Goal: Task Accomplishment & Management: Use online tool/utility

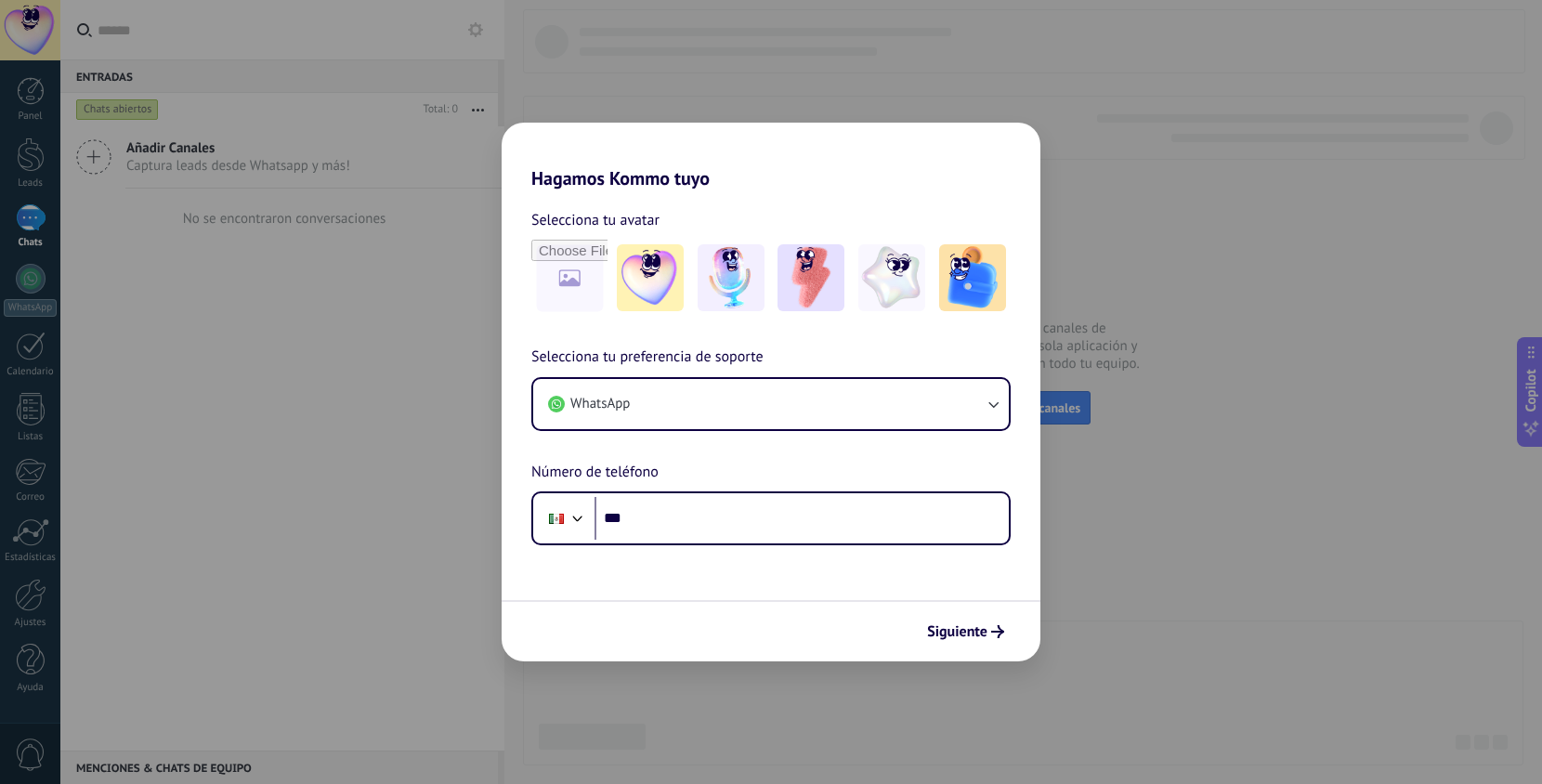
click at [880, 59] on div "Hagamos Kommo tuyo Selecciona tu avatar Selecciona tu preferencia de soporte Wh…" at bounding box center [771, 392] width 1542 height 784
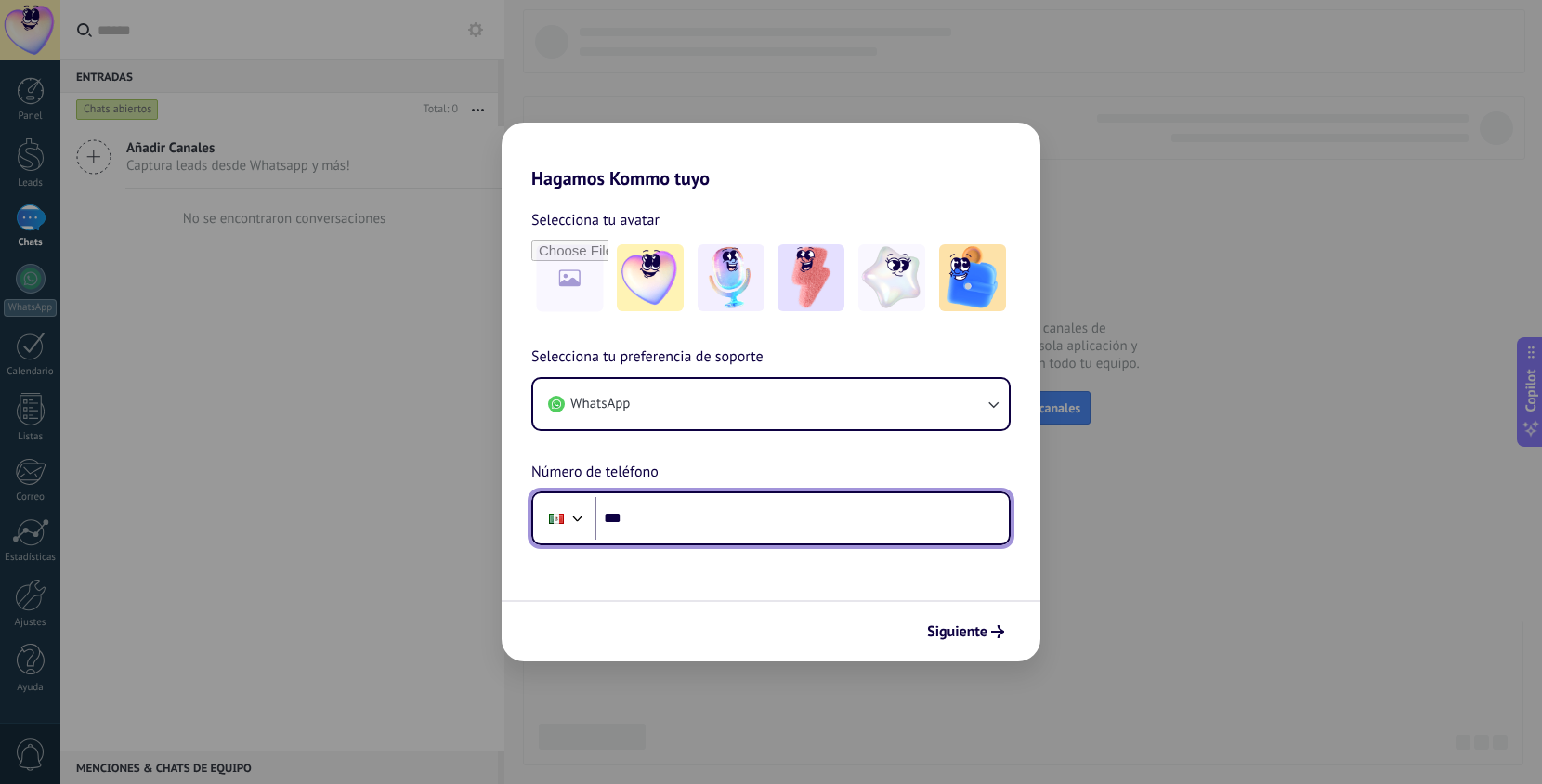
click at [676, 522] on input "***" at bounding box center [801, 518] width 414 height 42
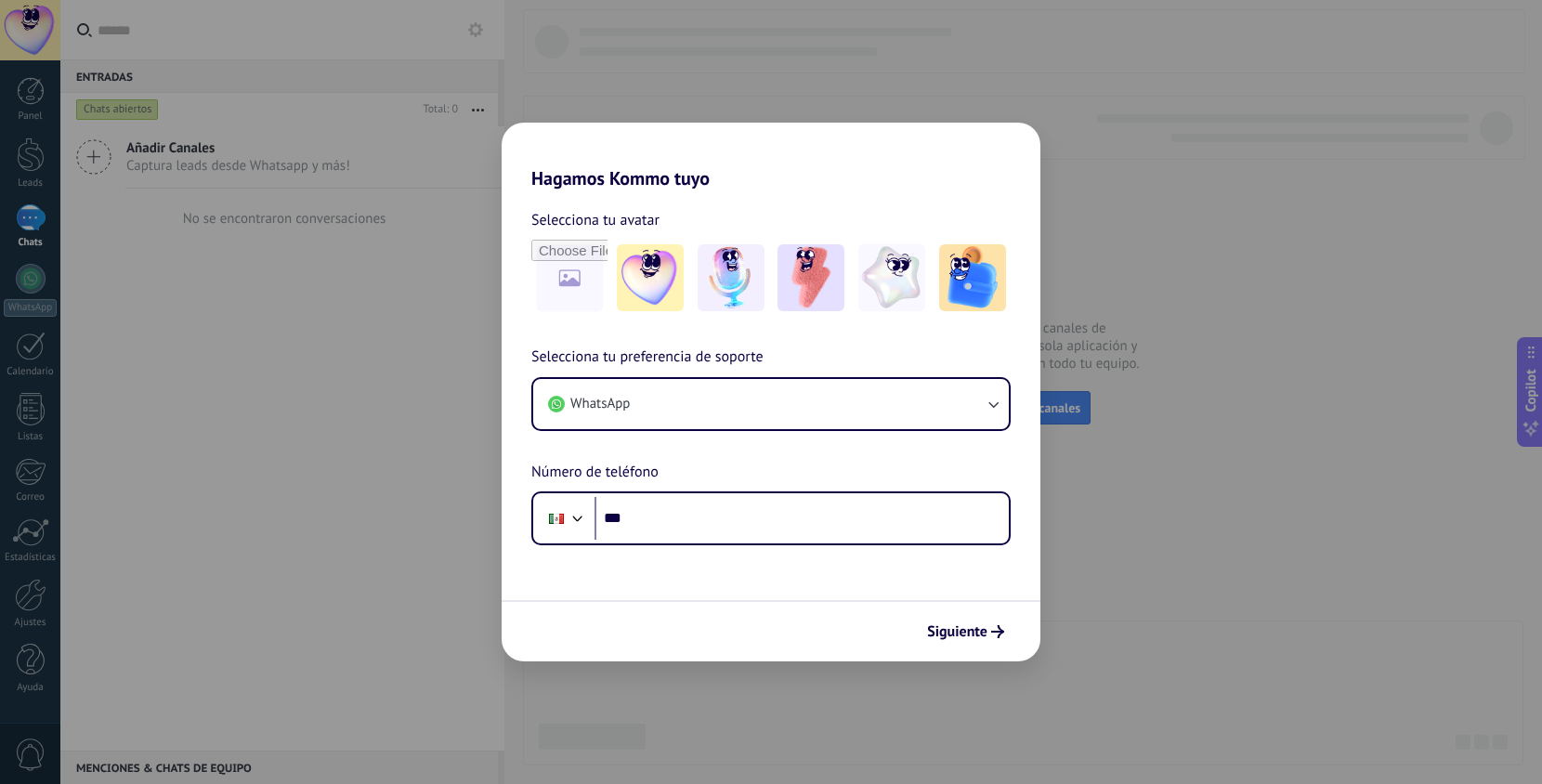
click at [55, 278] on div "Hagamos Kommo tuyo Selecciona tu avatar Selecciona tu preferencia de soporte Wh…" at bounding box center [771, 392] width 1542 height 784
click at [32, 279] on div "Hagamos Kommo tuyo Selecciona tu avatar Selecciona tu preferencia de soporte Wh…" at bounding box center [771, 392] width 1542 height 784
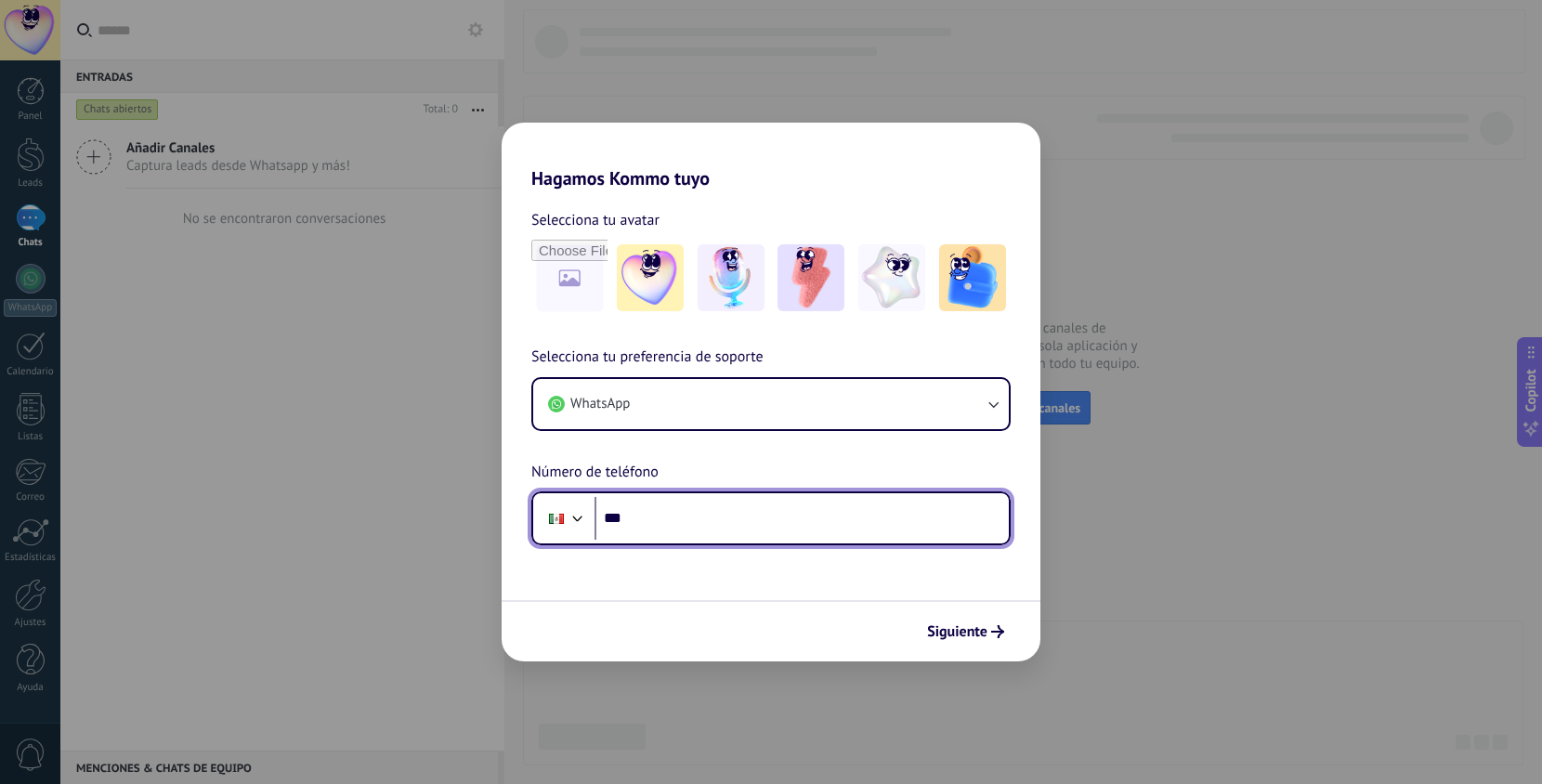
click at [674, 516] on input "***" at bounding box center [801, 518] width 414 height 42
type input "**********"
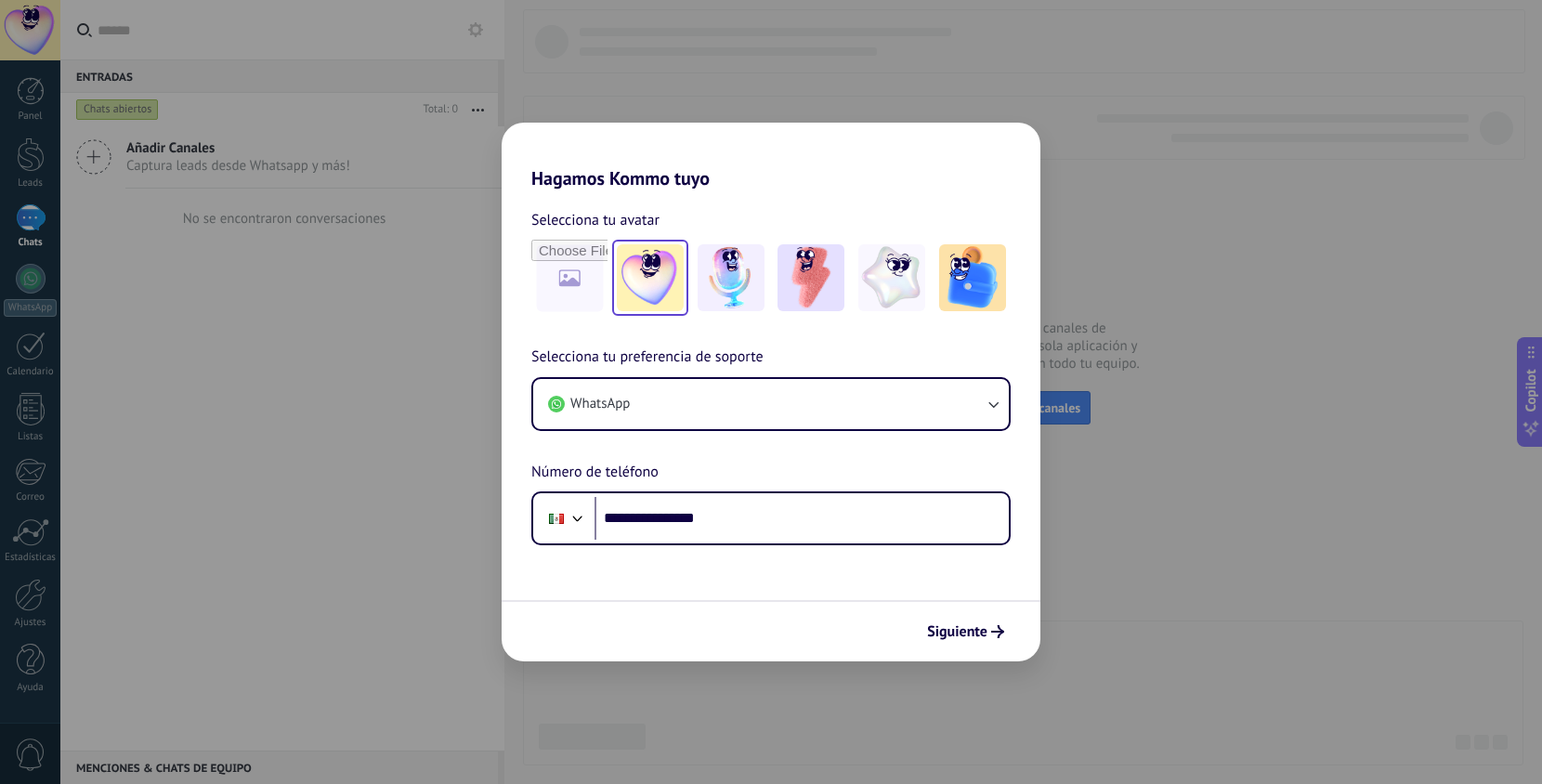
click at [653, 262] on img at bounding box center [650, 277] width 67 height 67
click at [995, 624] on button "Siguiente" at bounding box center [965, 631] width 93 height 31
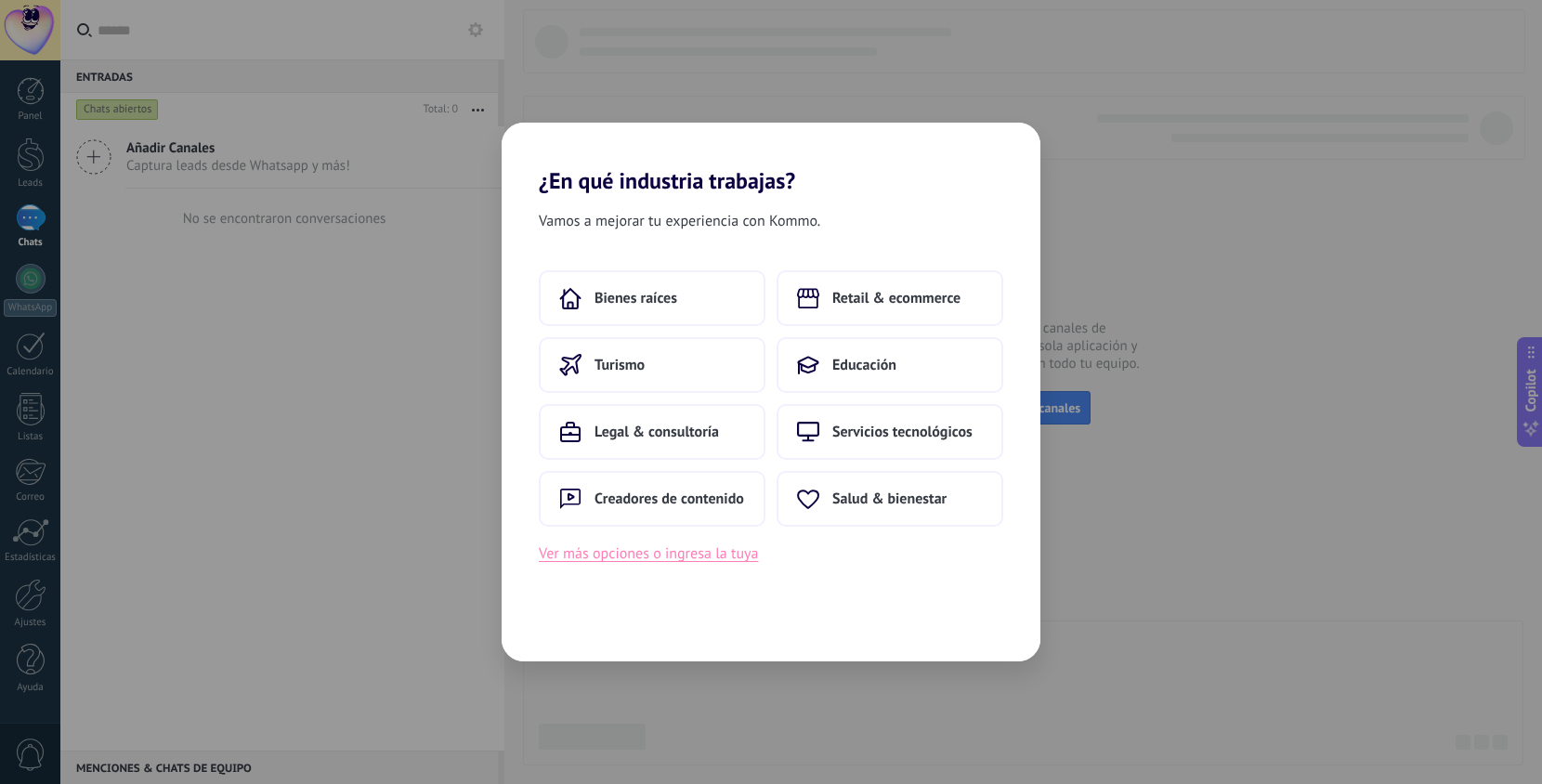
click at [630, 552] on button "Ver más opciones o ingresa la tuya" at bounding box center [648, 554] width 219 height 25
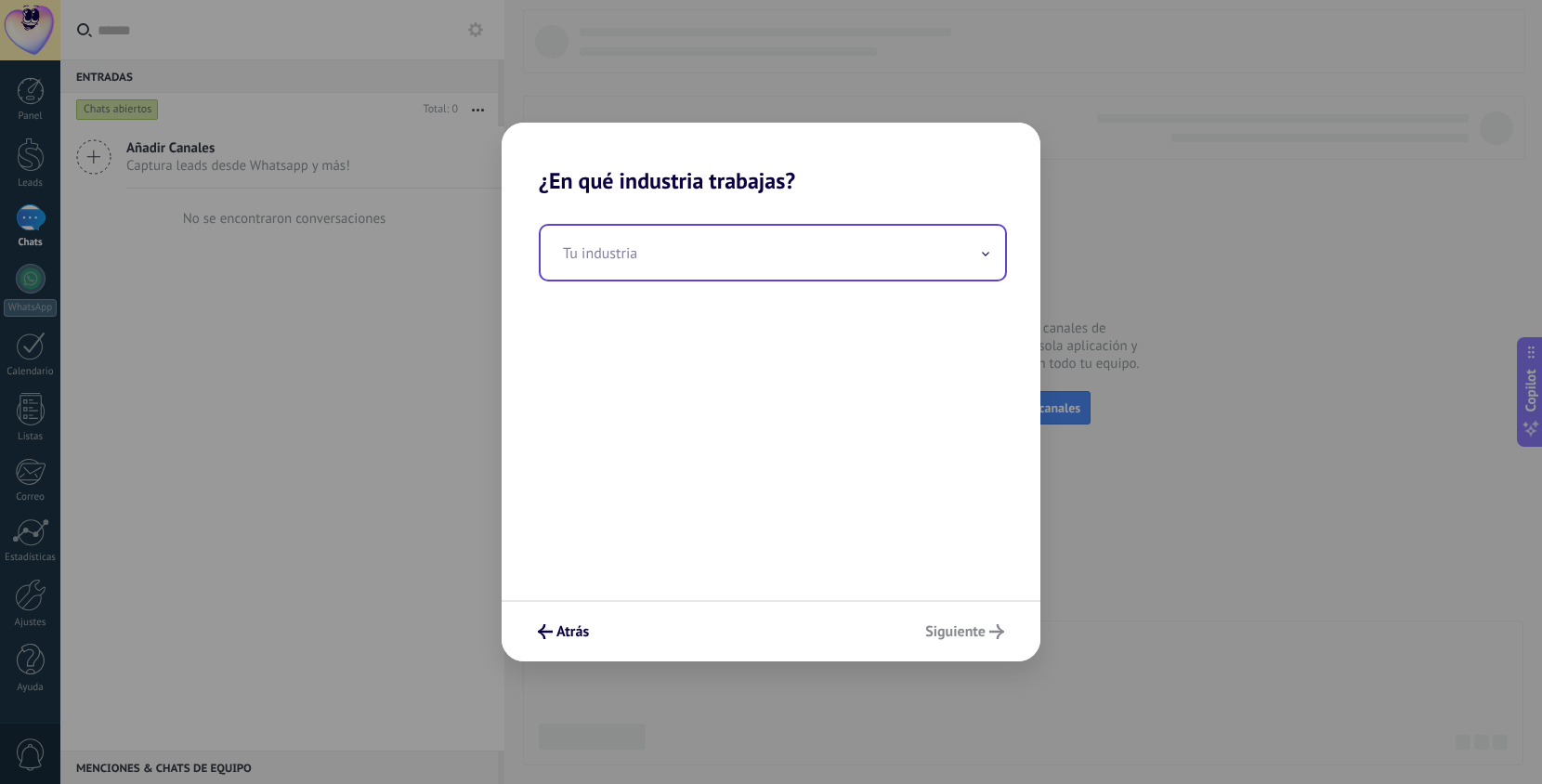
click at [632, 253] on input "text" at bounding box center [773, 252] width 464 height 54
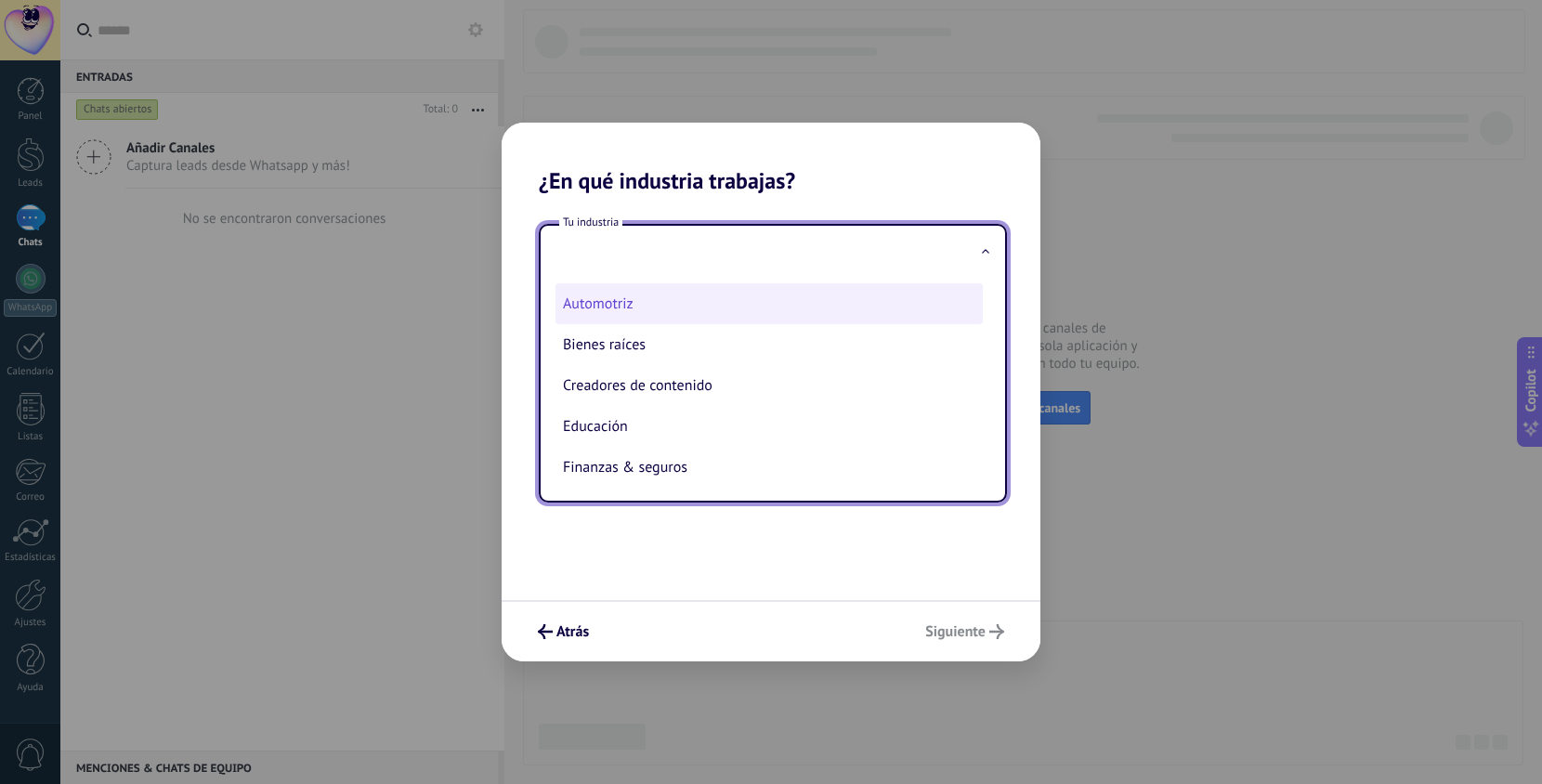
click at [608, 310] on li "Automotriz" at bounding box center [769, 303] width 427 height 41
type input "**********"
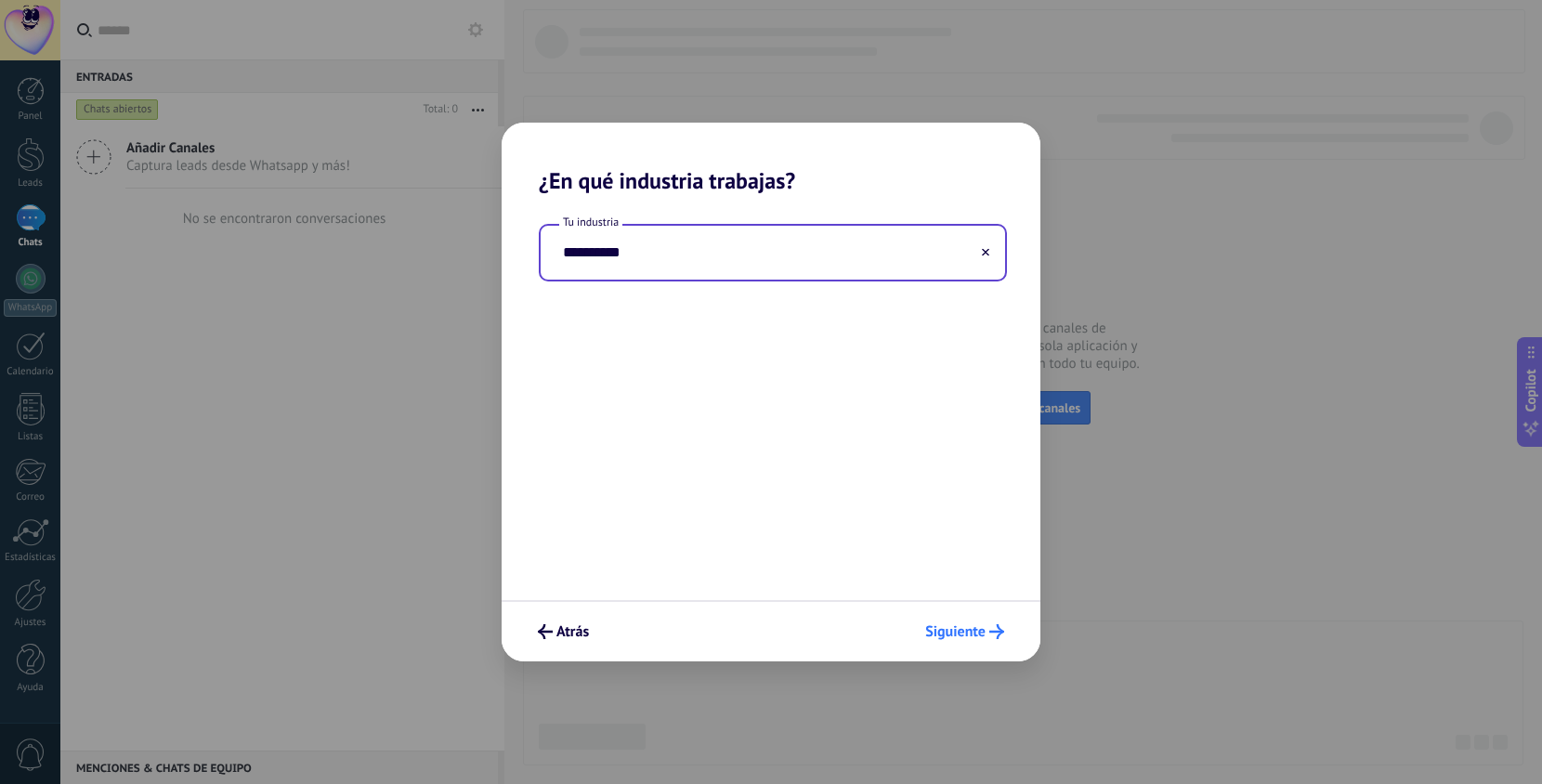
click at [947, 630] on span "Siguiente" at bounding box center [955, 631] width 60 height 13
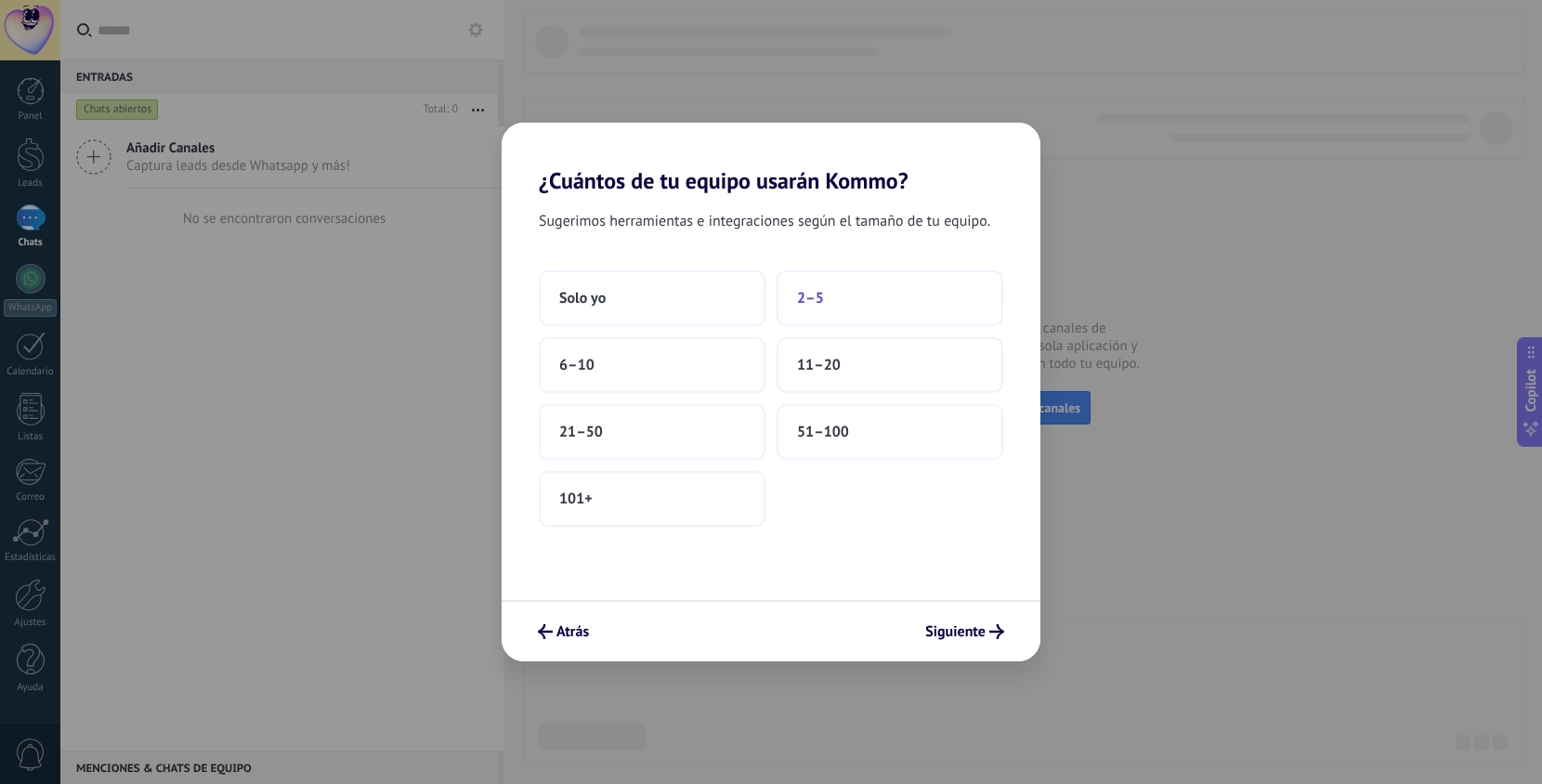
click at [798, 295] on span "2–5" at bounding box center [811, 298] width 27 height 19
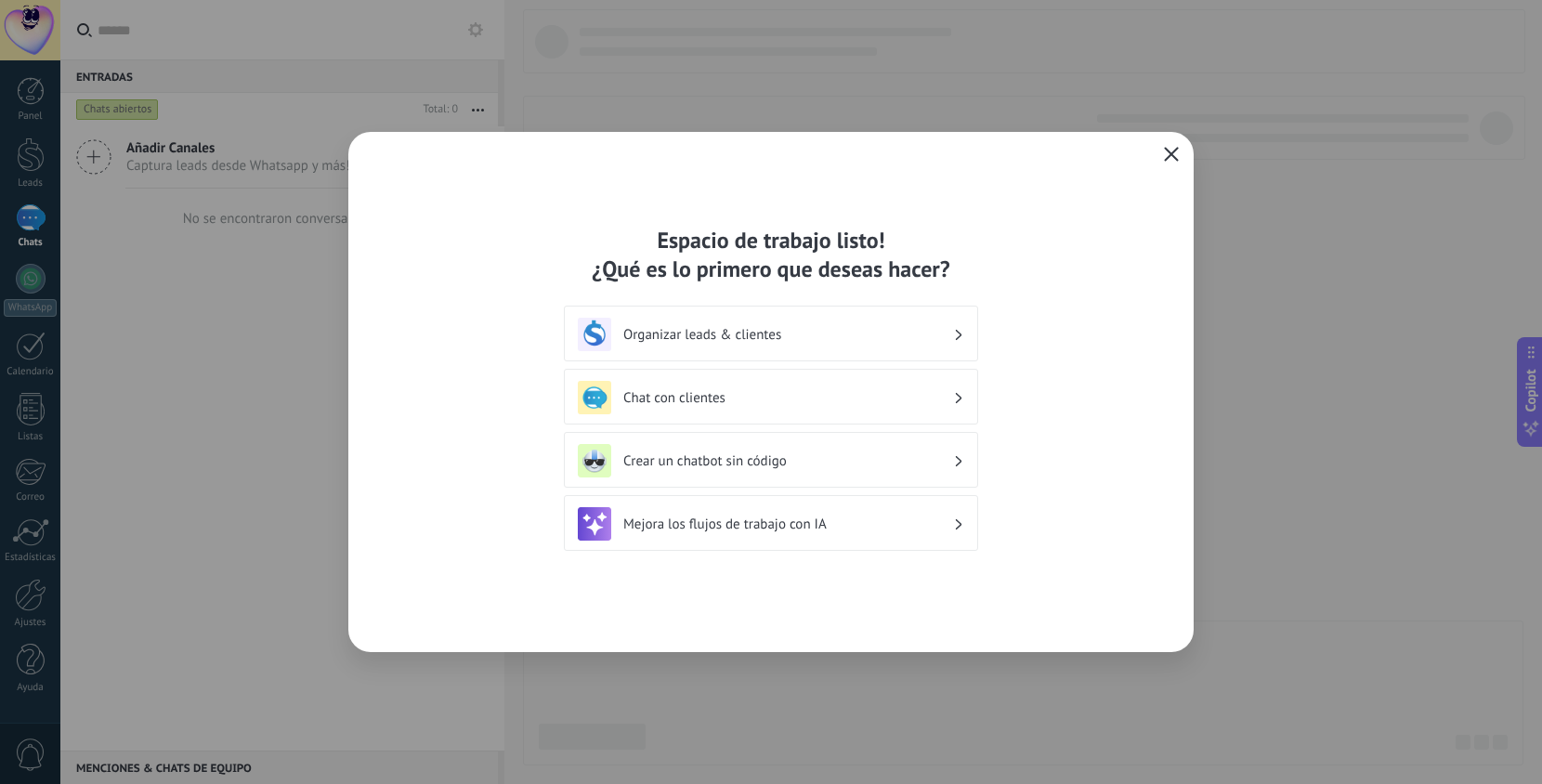
click at [1168, 150] on icon "button" at bounding box center [1171, 155] width 15 height 15
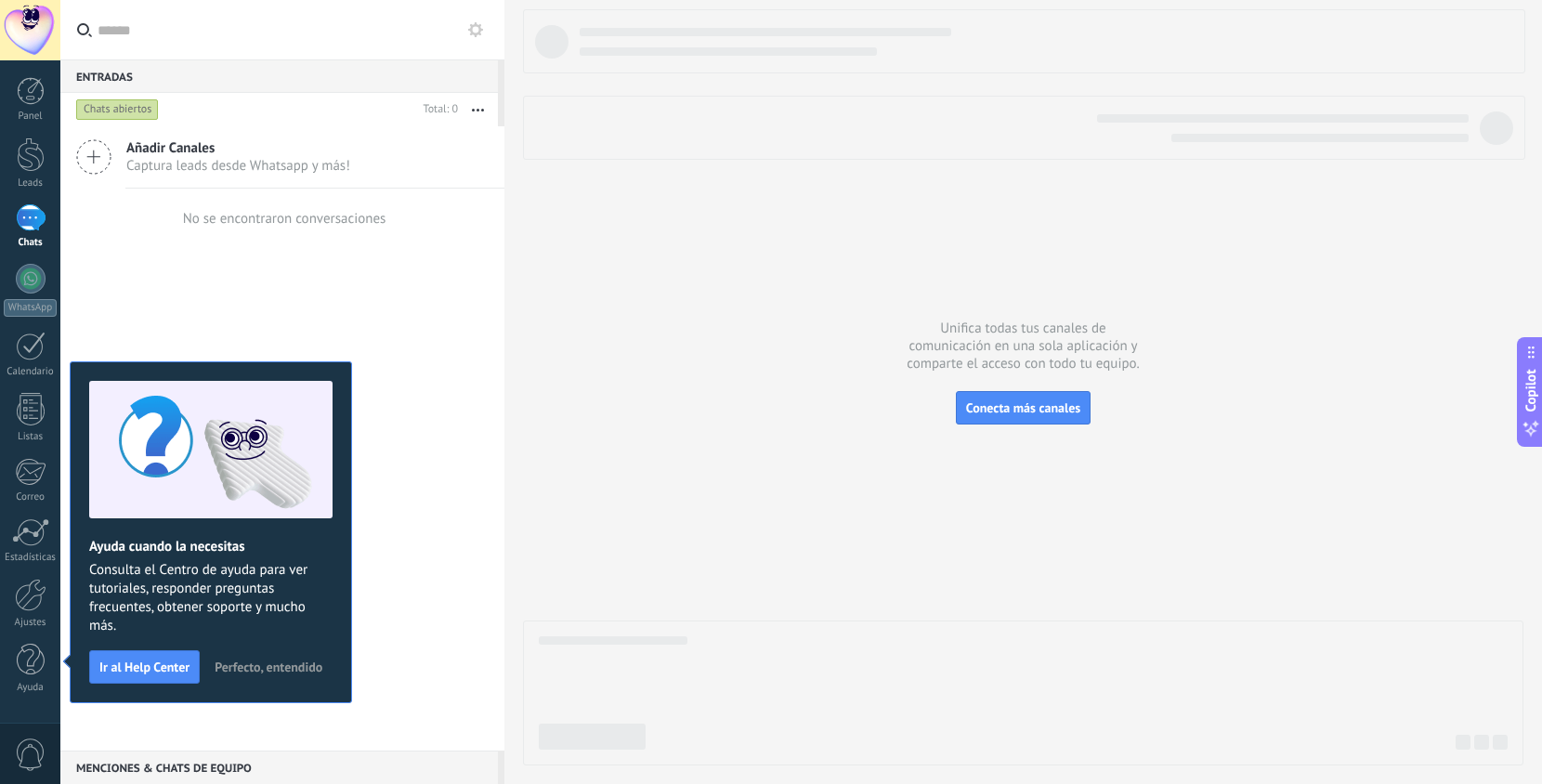
click at [284, 307] on div "Añadir Canales Captura leads desde Whatsapp y más! No se encontraron conversaci…" at bounding box center [282, 439] width 444 height 625
click at [30, 270] on div at bounding box center [31, 279] width 30 height 30
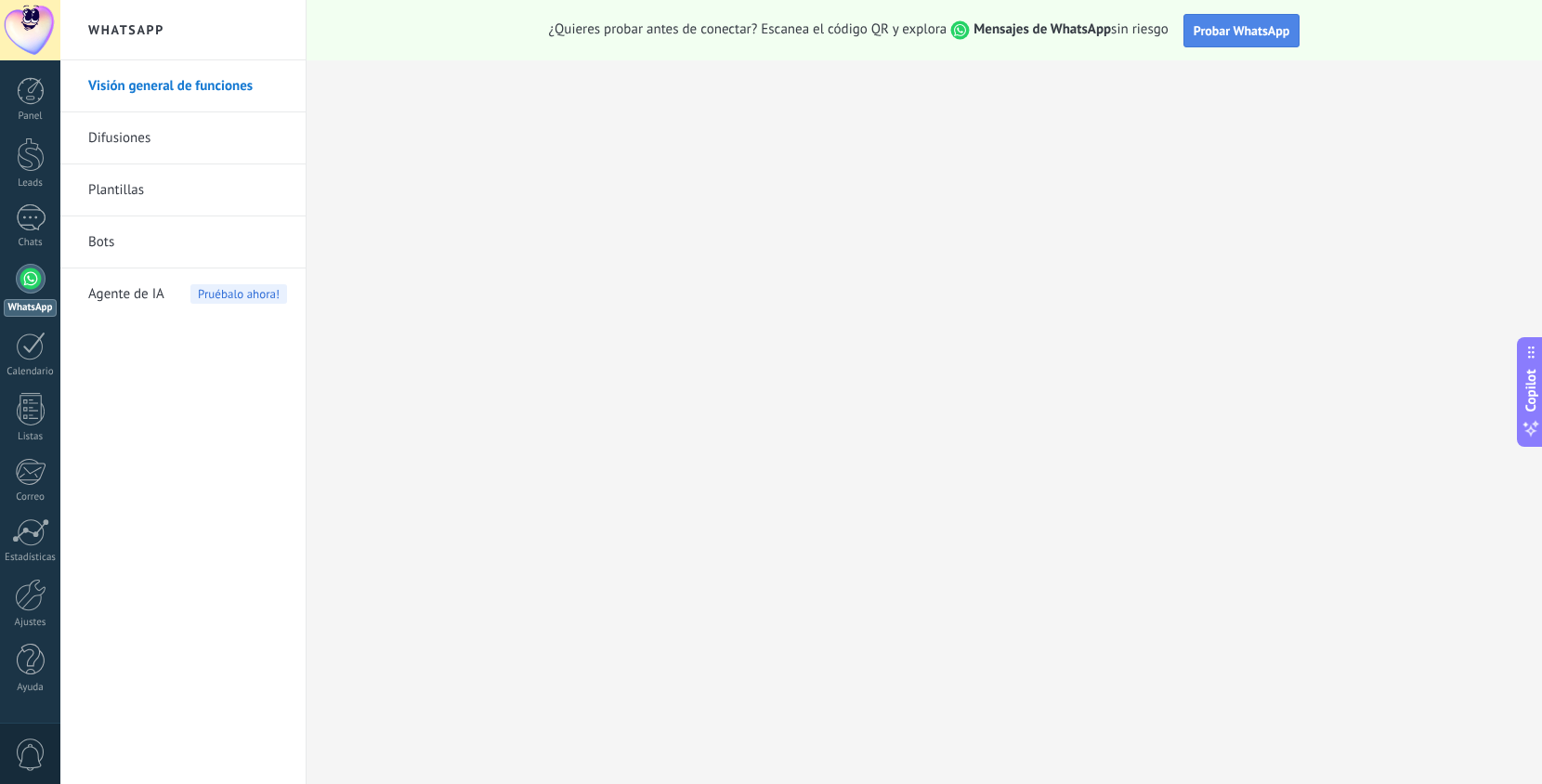
click at [1228, 32] on span "Probar WhatsApp" at bounding box center [1242, 31] width 96 height 17
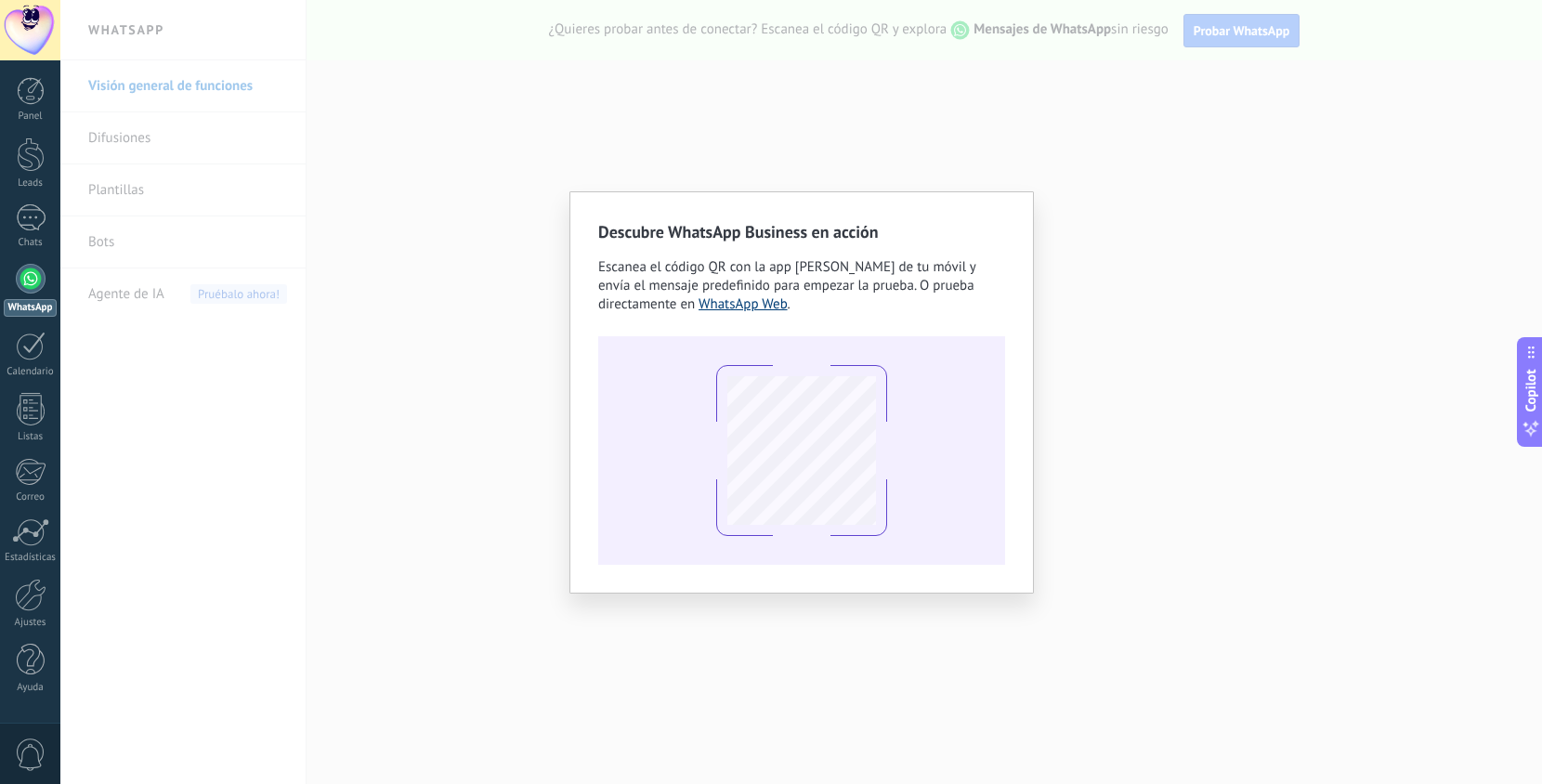
click at [741, 308] on link "WhatsApp Web" at bounding box center [743, 304] width 90 height 18
click at [522, 155] on div "Descubre WhatsApp Business en acción Escanea el código QR con la app [PERSON_NA…" at bounding box center [801, 392] width 1482 height 784
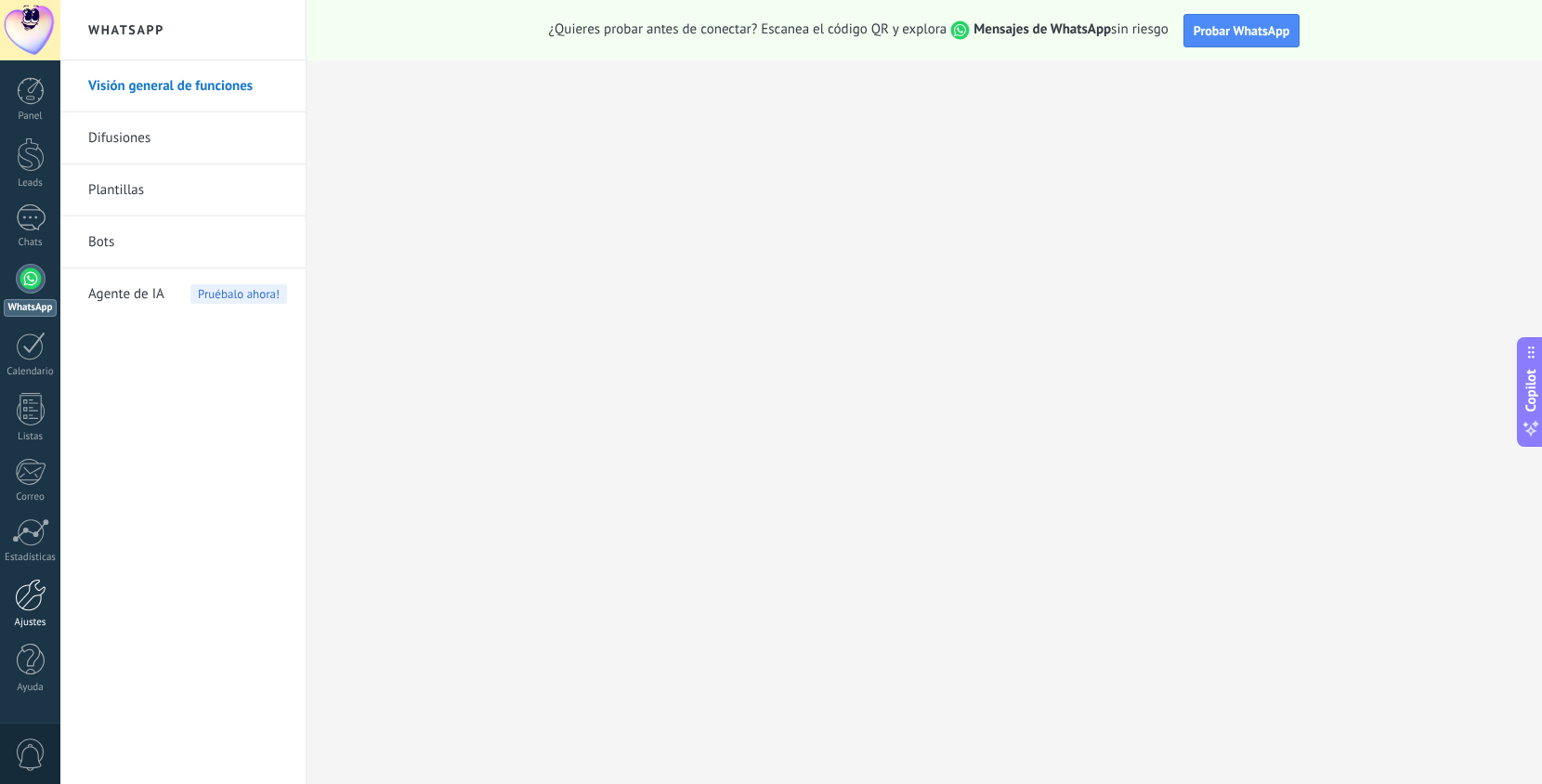
click at [31, 596] on div at bounding box center [30, 594] width 31 height 32
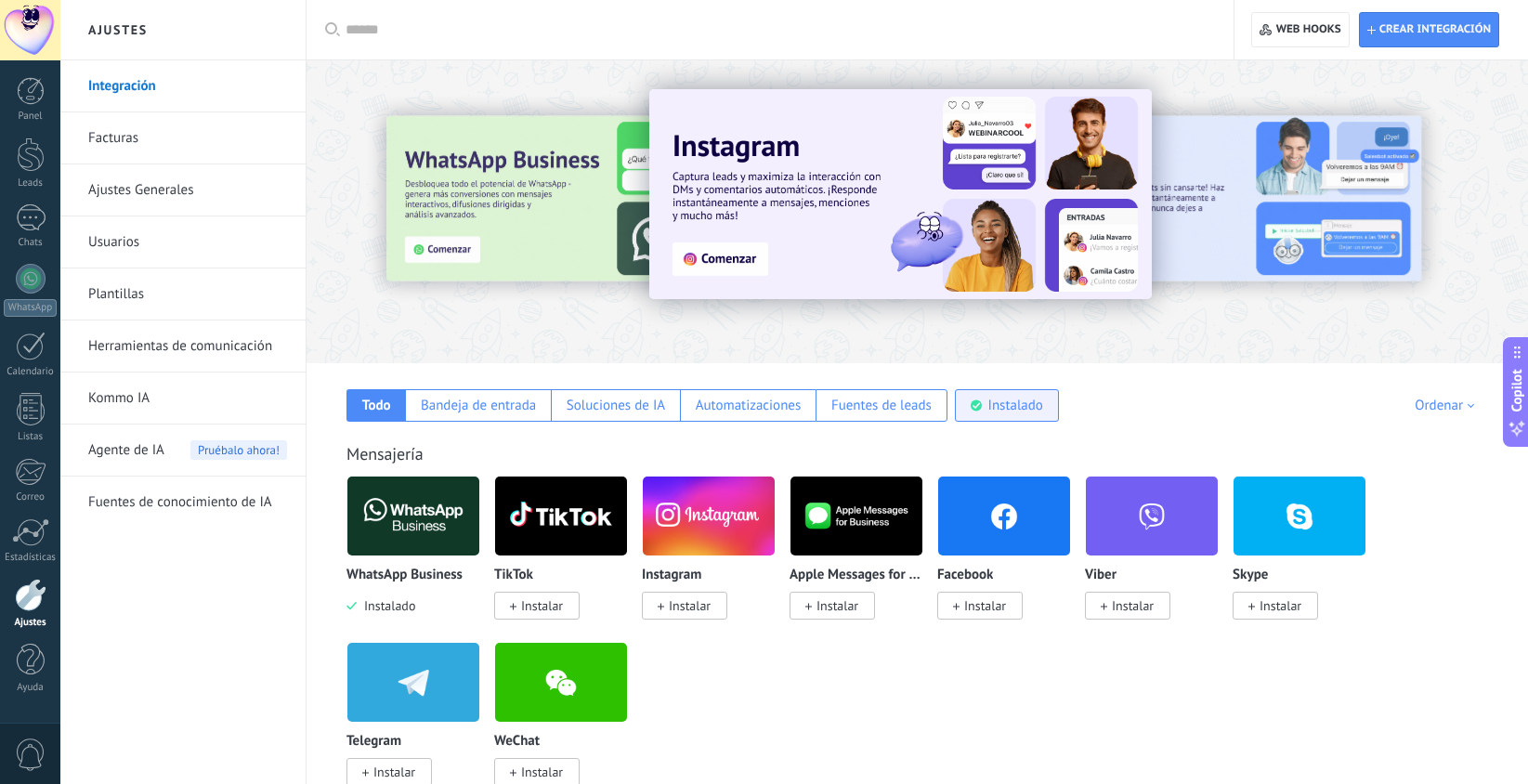
click at [1011, 407] on div "Instalado" at bounding box center [1016, 405] width 55 height 18
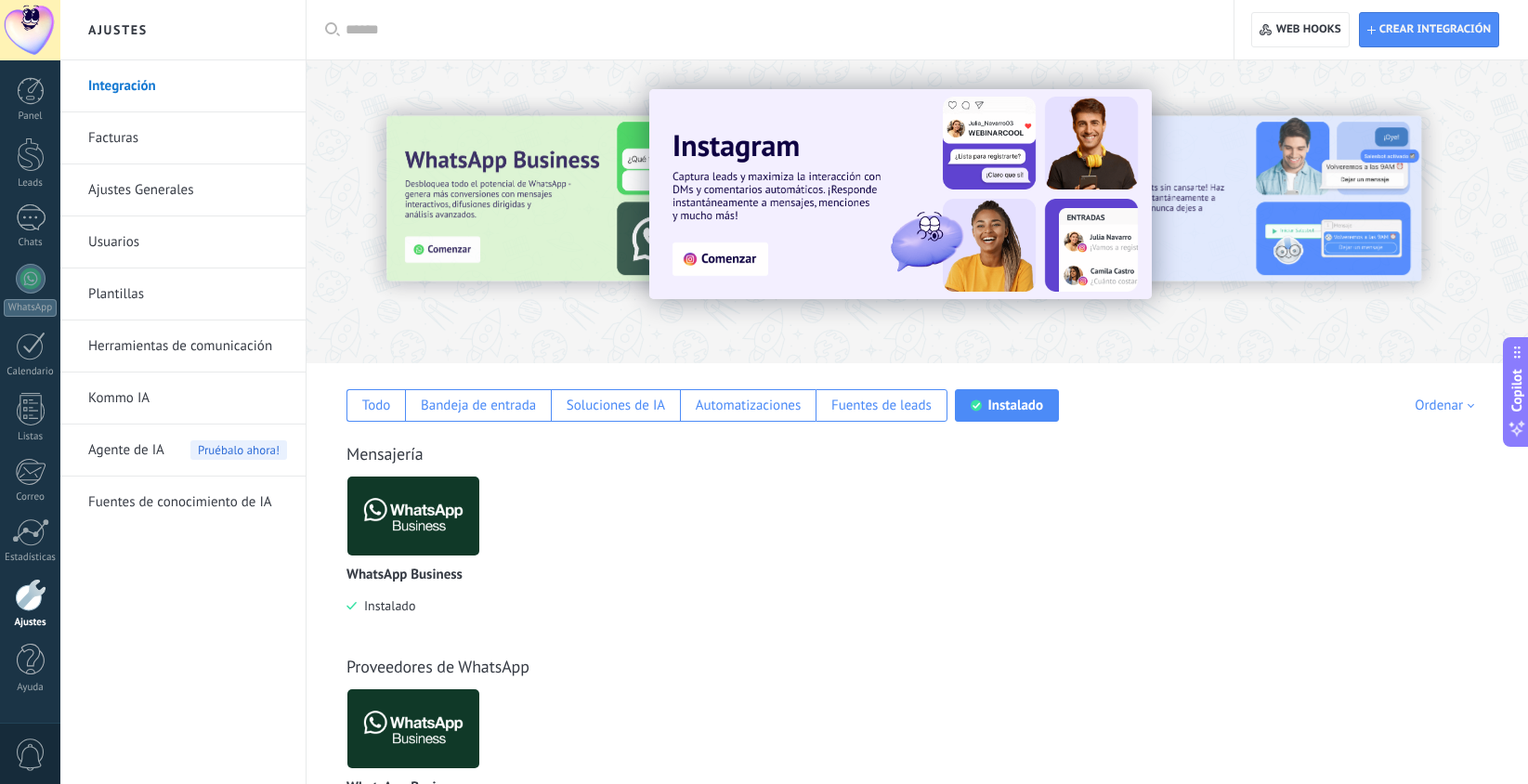
click at [412, 537] on img at bounding box center [413, 515] width 132 height 90
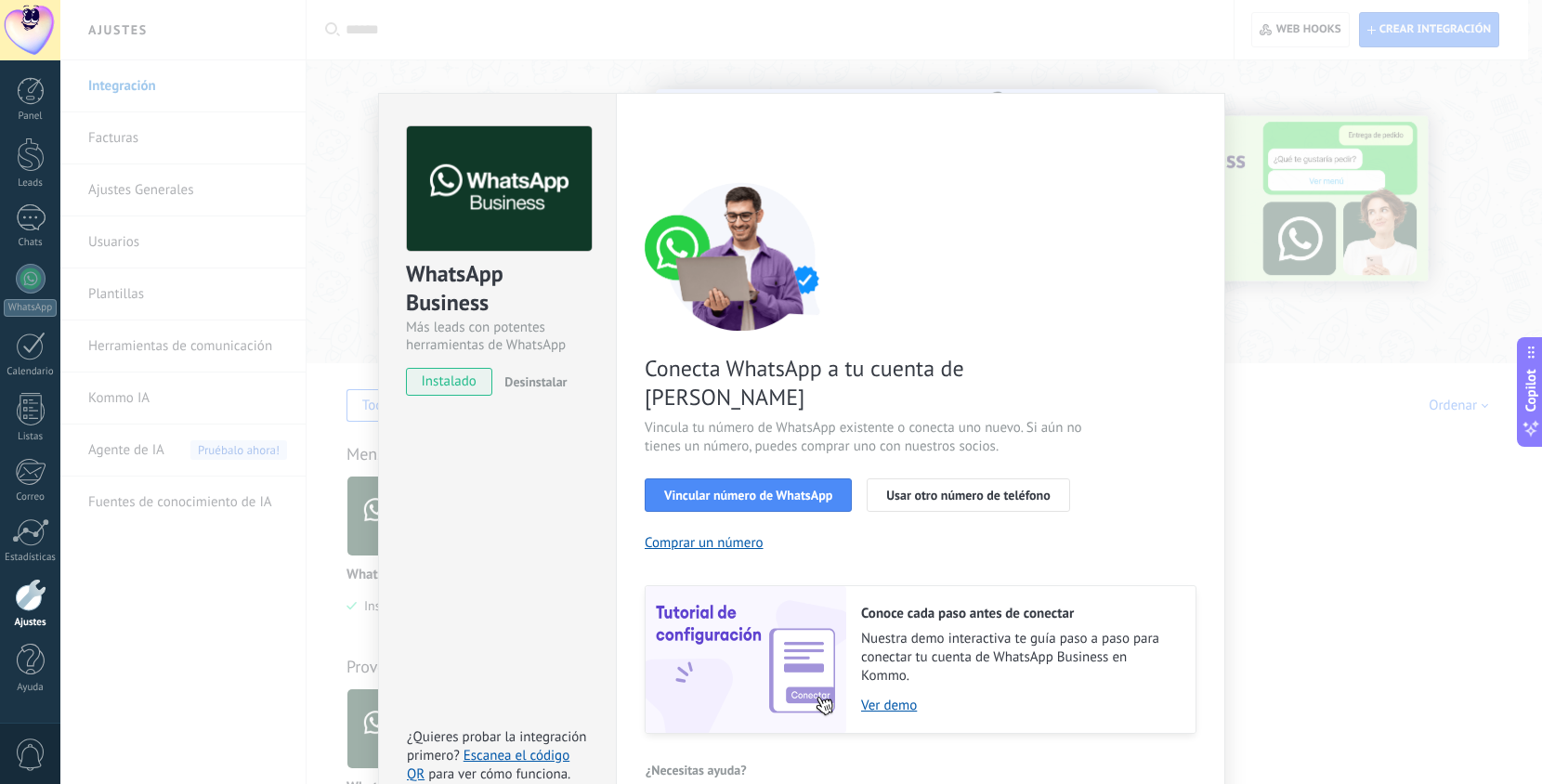
scroll to position [28, 0]
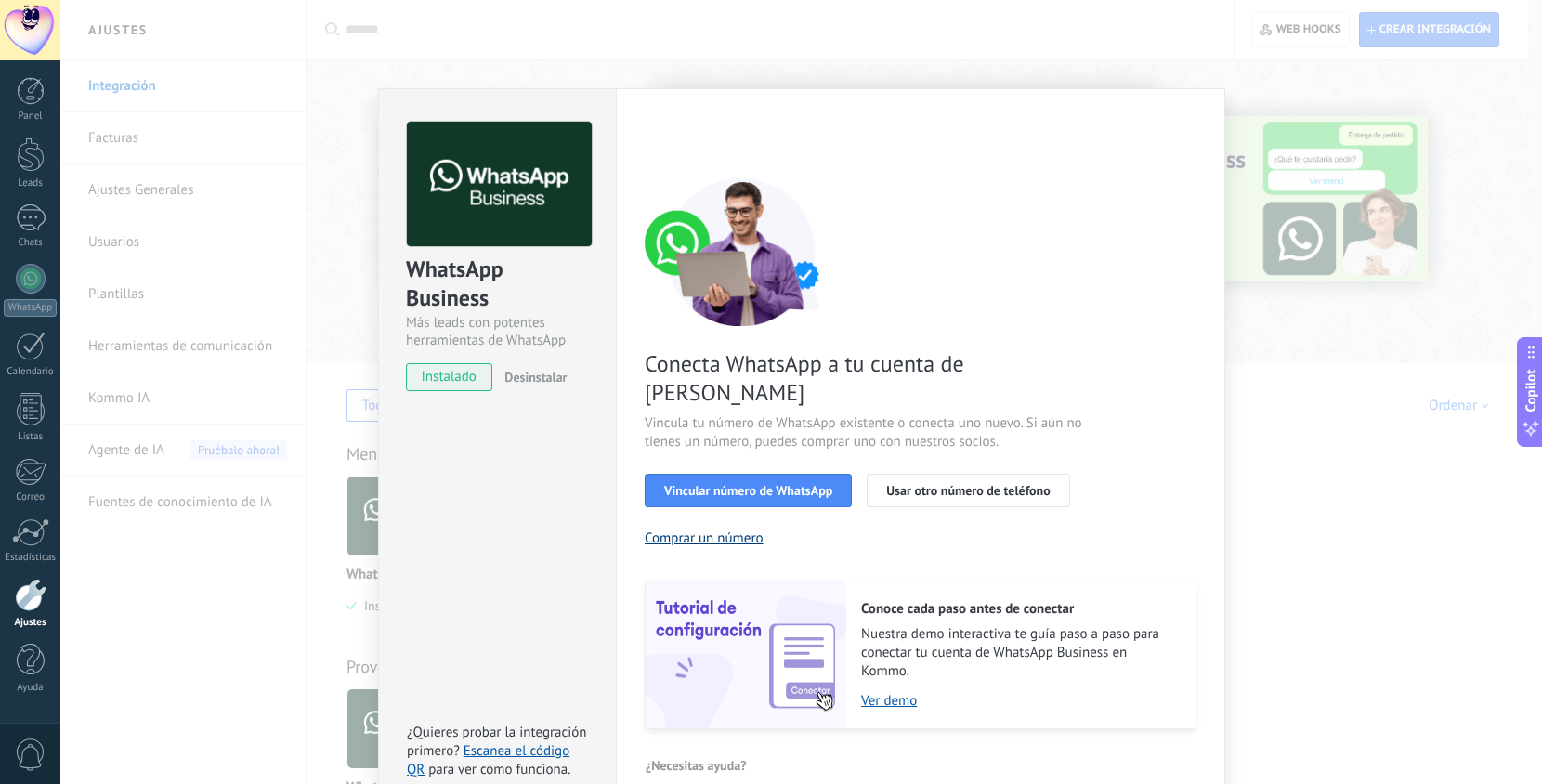
click at [688, 529] on button "Comprar un número" at bounding box center [704, 538] width 119 height 18
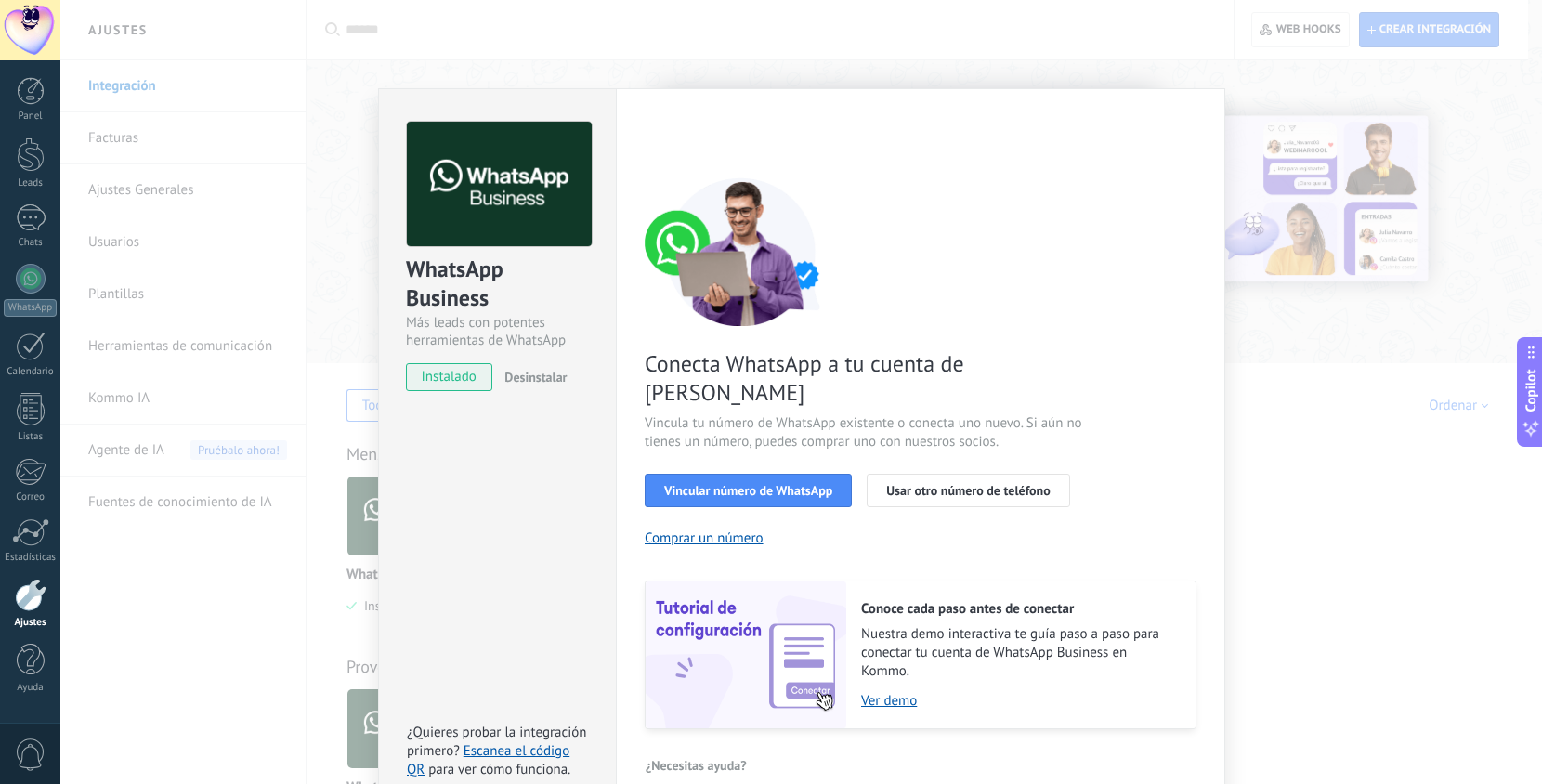
click at [579, 38] on div "WhatsApp Business Más leads con potentes herramientas de WhatsApp instalado Des…" at bounding box center [801, 392] width 1482 height 784
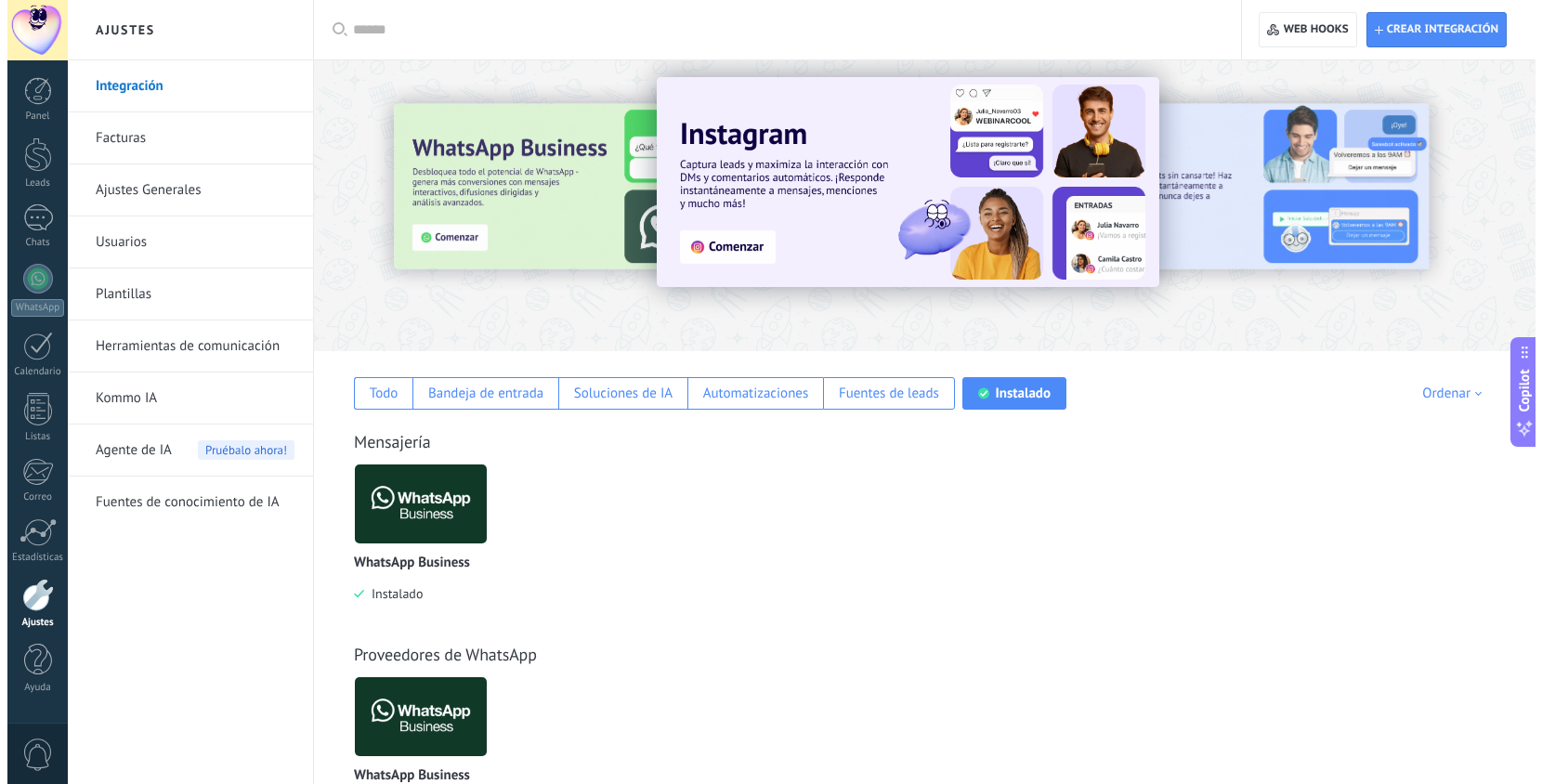
scroll to position [0, 0]
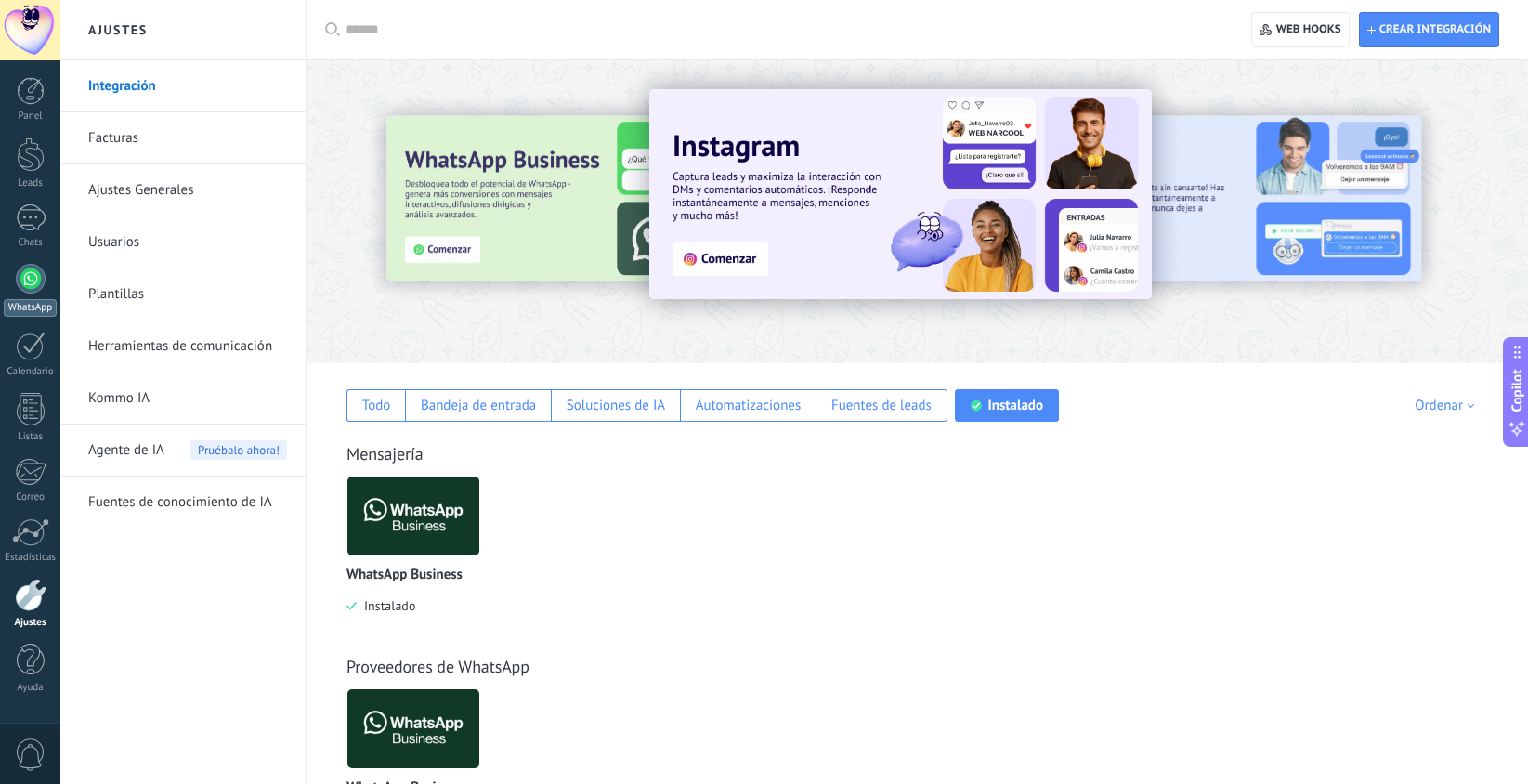
click at [21, 267] on div at bounding box center [31, 279] width 30 height 30
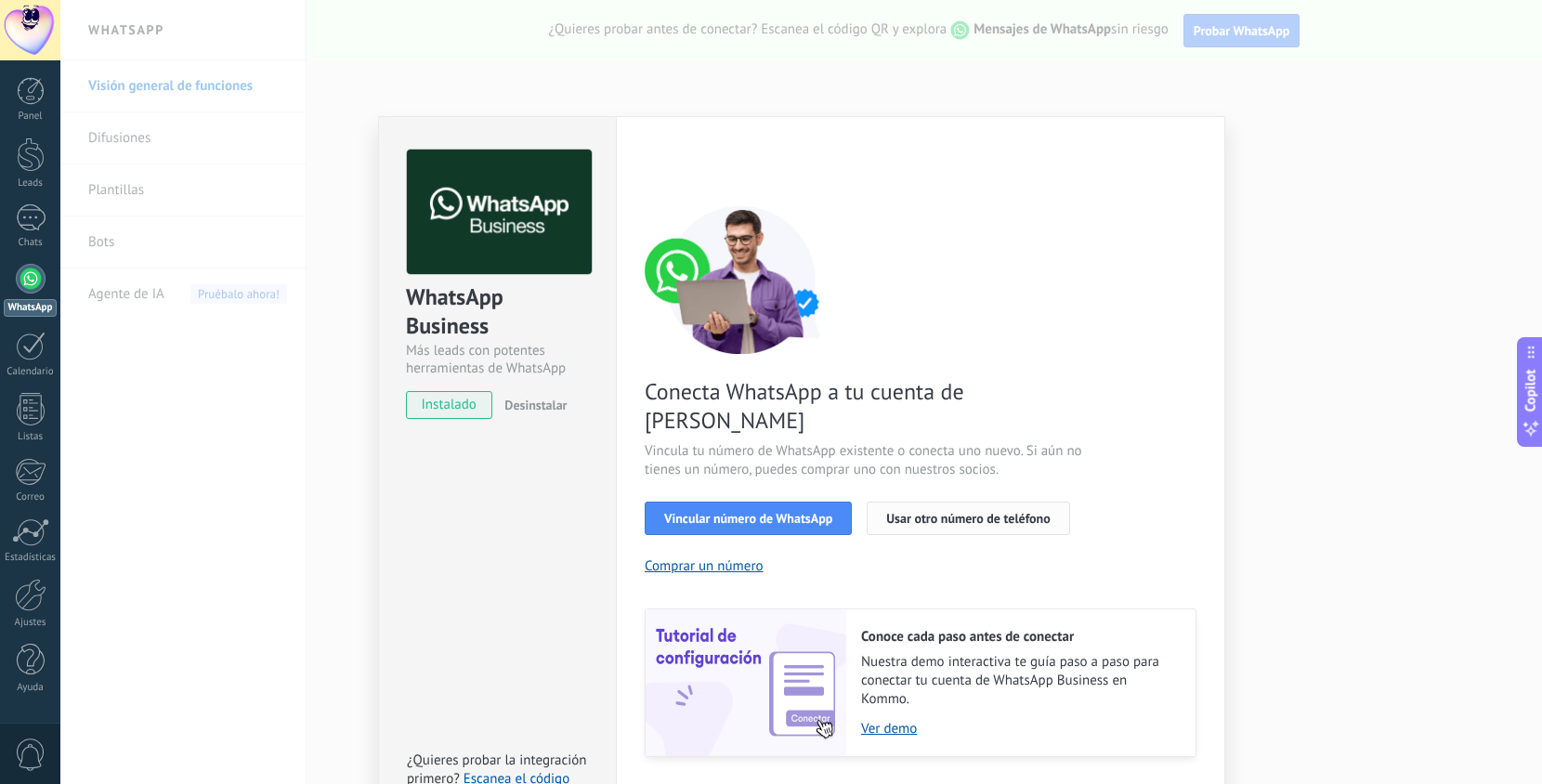
click at [911, 511] on span "Usar otro número de teléfono" at bounding box center [967, 518] width 163 height 13
click at [524, 404] on span "Desinstalar" at bounding box center [536, 405] width 62 height 17
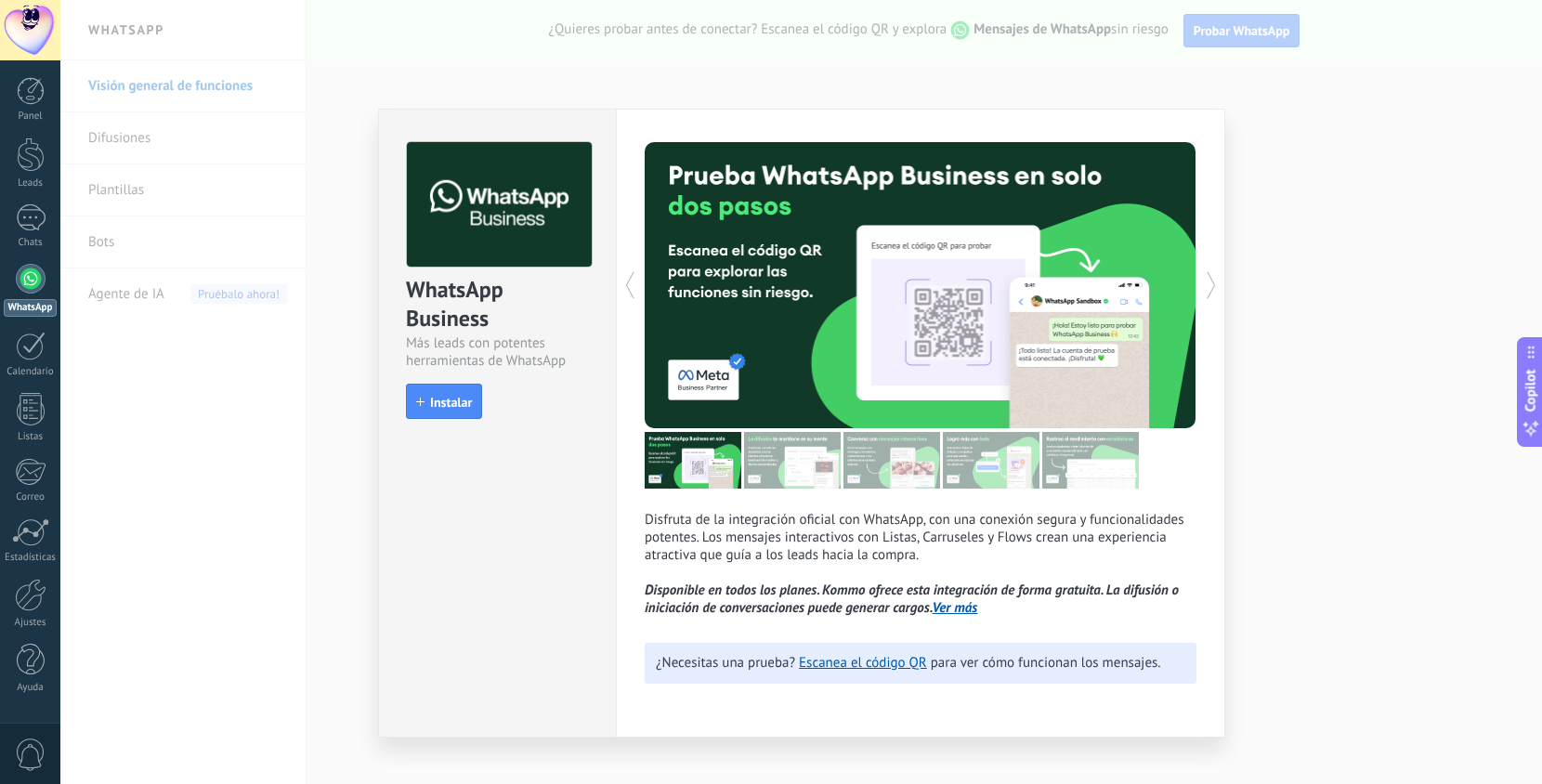
click at [293, 479] on div "WhatsApp Business Más leads con potentes herramientas de WhatsApp install Insta…" at bounding box center [801, 392] width 1482 height 784
click at [445, 406] on span "Instalar" at bounding box center [451, 402] width 42 height 13
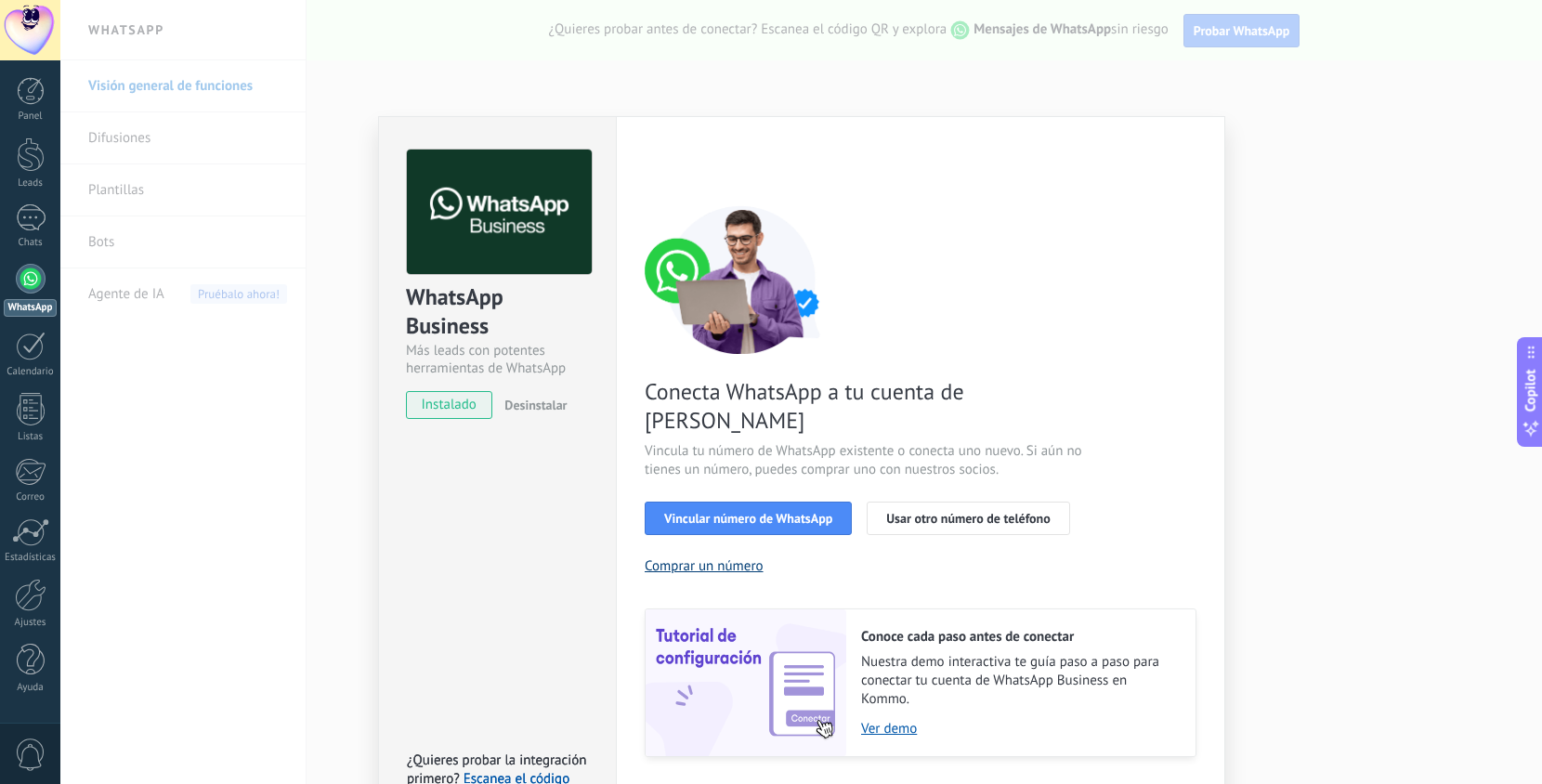
click at [729, 558] on button "Comprar un número" at bounding box center [704, 566] width 119 height 18
